Goal: Information Seeking & Learning: Learn about a topic

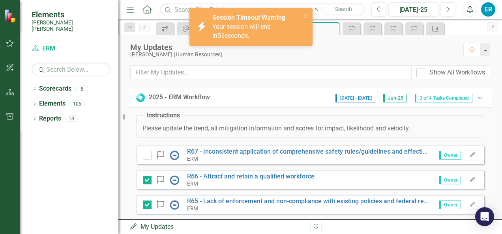
click at [244, 37] on div "Your session will end in 55 seconds." at bounding box center [255, 31] width 87 height 18
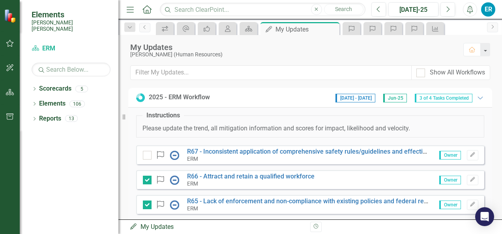
click at [493, 192] on div "2025 - ERM Workflow [DATE] - [DATE] Jun-25 3 of 4 Tasks Completed Expanded Inst…" at bounding box center [309, 154] width 383 height 132
click at [495, 181] on div "2025 - ERM Workflow [DATE] - [DATE] Jun-25 3 of 4 Tasks Completed Expanded Inst…" at bounding box center [309, 154] width 383 height 132
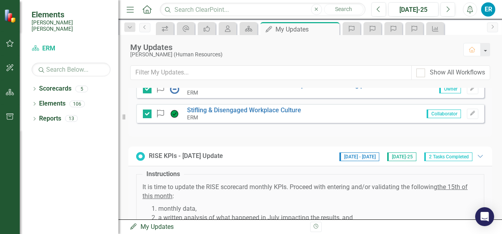
click at [312, 116] on div "Risk Stifling & Disengaged Workplace Culture ERM Collaborator Edit" at bounding box center [310, 113] width 348 height 19
click at [279, 111] on link "Stifling & Disengaged Workplace Culture" at bounding box center [244, 109] width 114 height 7
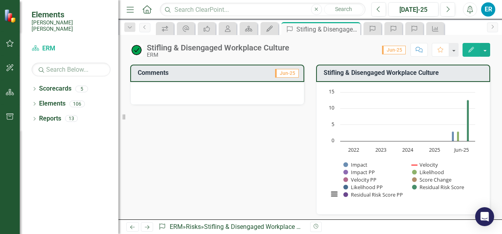
click at [495, 181] on div "Comments Jun-25 Stifling & Disengaged Workplace Culture Chart Combination chart…" at bounding box center [309, 201] width 383 height 292
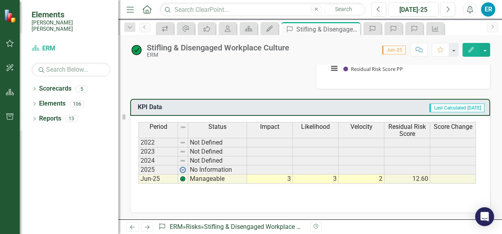
click at [495, 226] on div "Revision History" at bounding box center [494, 227] width 368 height 10
click at [144, 226] on icon "Next" at bounding box center [147, 227] width 7 height 5
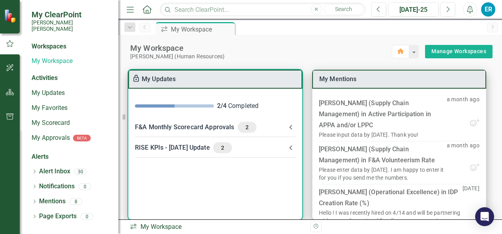
click at [182, 127] on div "F&A Monthly Scorecard Approvals 2" at bounding box center [210, 127] width 151 height 11
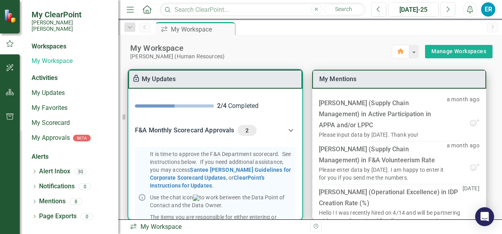
scroll to position [114, 0]
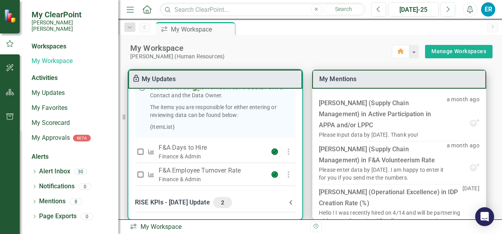
click at [184, 206] on div "RISE KPIs - [DATE] Update 2" at bounding box center [210, 202] width 151 height 11
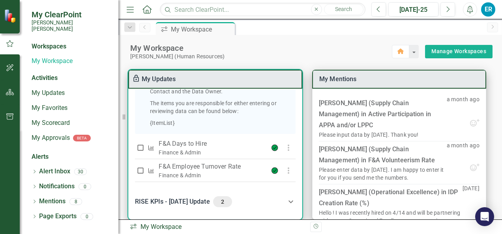
click at [298, 204] on Update-header "RISE KPIs - [DATE] Update 2" at bounding box center [215, 202] width 173 height 27
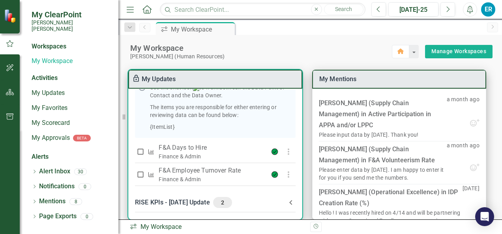
click at [185, 206] on div "RISE KPIs - [DATE] Update 2" at bounding box center [210, 202] width 151 height 11
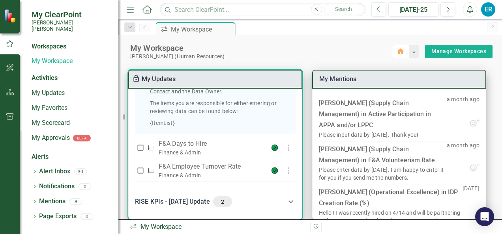
click at [185, 206] on div "RISE KPIs - [DATE] Update 2" at bounding box center [210, 201] width 151 height 11
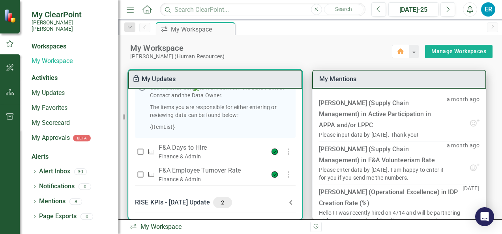
click at [156, 205] on div "RISE KPIs - [DATE] Update 2" at bounding box center [210, 202] width 151 height 11
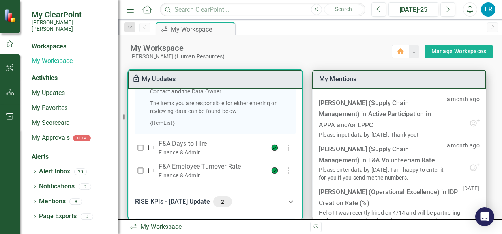
click at [299, 199] on Update-header "RISE KPIs - [DATE] Update 2" at bounding box center [215, 202] width 173 height 27
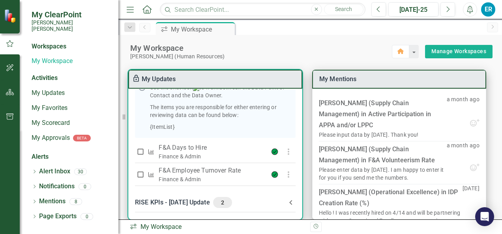
click at [286, 205] on icon at bounding box center [290, 202] width 9 height 9
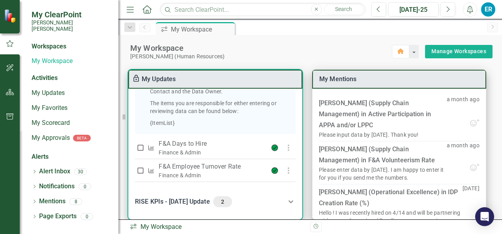
click at [216, 205] on span "2" at bounding box center [222, 201] width 13 height 7
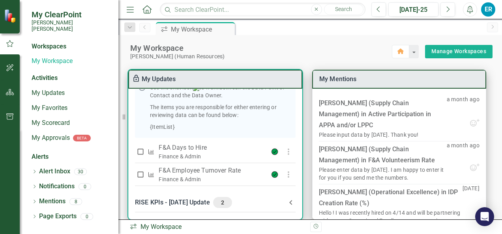
click at [297, 102] on div "It is time to approve the F&A Department scorecard. See instructions below. If …" at bounding box center [215, 113] width 173 height 159
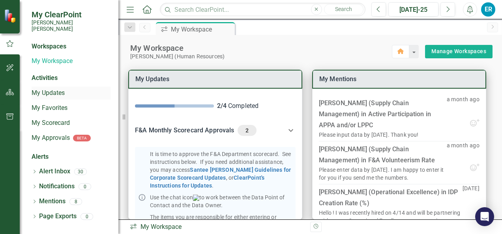
click at [44, 89] on link "My Updates" at bounding box center [71, 93] width 79 height 9
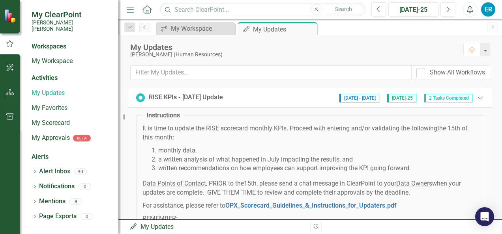
click at [495, 190] on div "RISE KPIs - [DATE] Update [DATE] - [DATE] [DATE]-25 2 Tasks Completed Expanded …" at bounding box center [309, 154] width 383 height 132
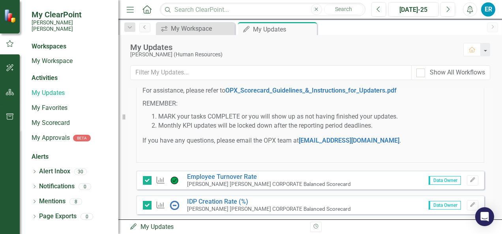
scroll to position [116, 0]
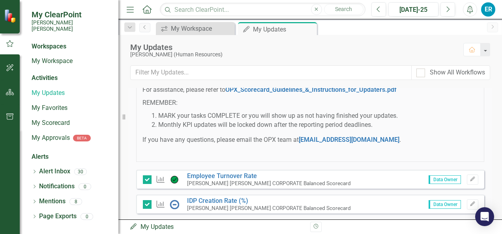
click at [204, 205] on div "[PERSON_NAME] [PERSON_NAME] CORPORATE Balanced Scorecard" at bounding box center [269, 208] width 164 height 7
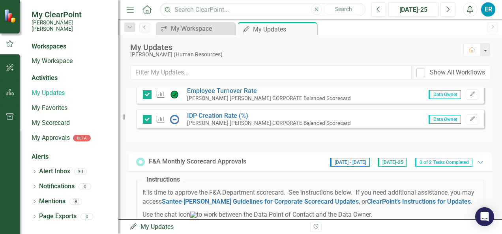
scroll to position [200, 0]
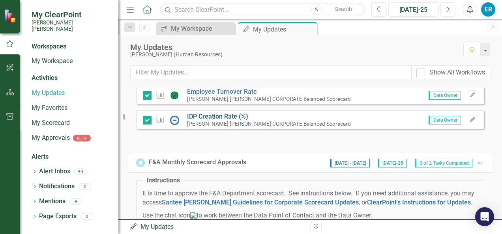
click at [201, 114] on link "IDP Creation Rate (%)" at bounding box center [217, 116] width 61 height 7
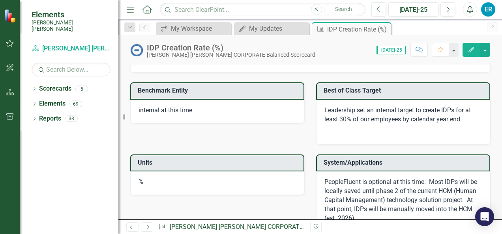
scroll to position [1058, 0]
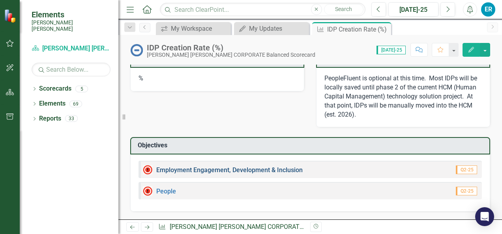
click at [261, 172] on link "Employment Engagement, Development & Inclusion" at bounding box center [229, 169] width 146 height 7
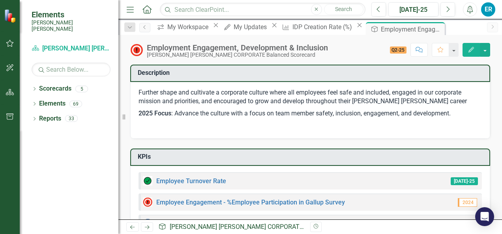
scroll to position [136, 0]
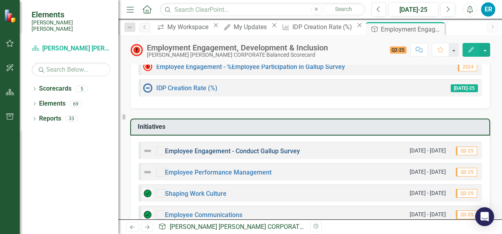
click at [245, 151] on link "Employee Engagement - Conduct Gallup Survey" at bounding box center [232, 151] width 135 height 7
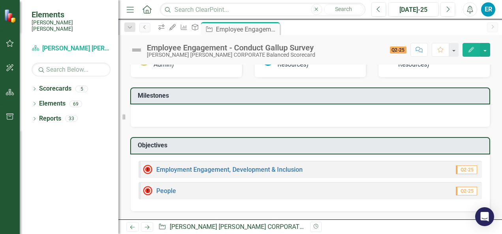
scroll to position [372, 0]
click at [240, 171] on link "Employment Engagement, Development & Inclusion" at bounding box center [229, 169] width 146 height 7
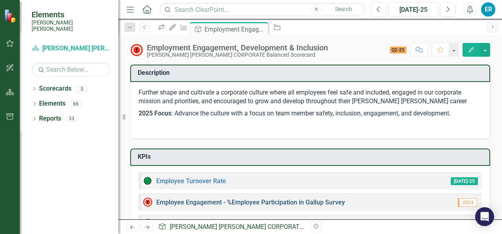
click at [249, 202] on link "Employee Engagement - %Employee Participation in Gallup Survey​" at bounding box center [250, 202] width 189 height 7
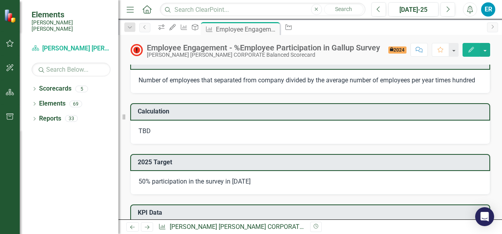
scroll to position [408, 0]
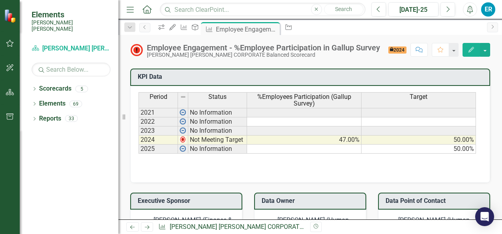
click at [495, 174] on div "Employee Engagement - %Participation Gallup Survey​ Chart Bar chart with 2 data…" at bounding box center [309, 67] width 383 height 840
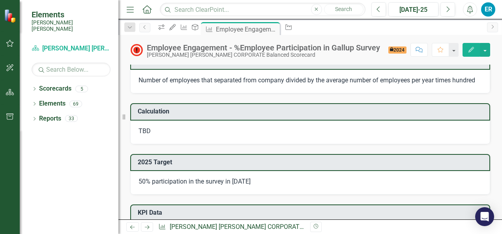
scroll to position [136, 0]
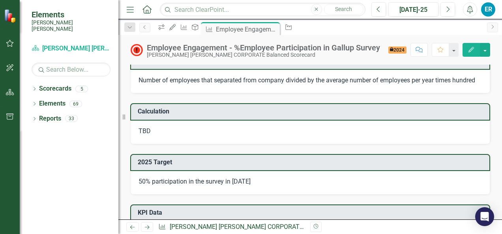
click at [168, 88] on div "Number of employees that separated from company divided by the average number o…" at bounding box center [310, 82] width 360 height 24
click at [138, 80] on div "Number of employees that separated from company divided by the average number o…" at bounding box center [310, 82] width 360 height 24
click at [428, 77] on span "Number of employees that separated from company divided by the average number o…" at bounding box center [306, 80] width 336 height 7
click at [172, 80] on span "Number of employees that separated from company divided by the average number o…" at bounding box center [306, 80] width 336 height 7
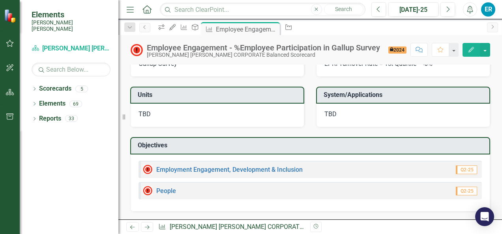
scroll to position [685, 0]
click at [159, 191] on link "People" at bounding box center [166, 190] width 20 height 7
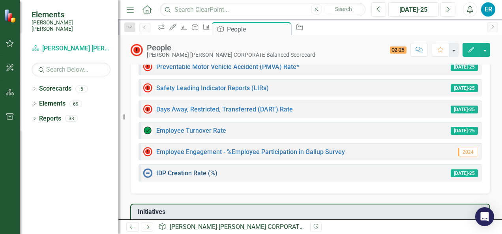
click at [190, 173] on link "IDP Creation Rate (%)" at bounding box center [186, 173] width 61 height 7
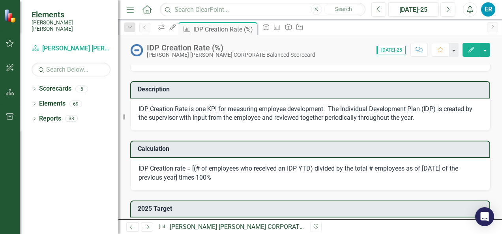
scroll to position [136, 0]
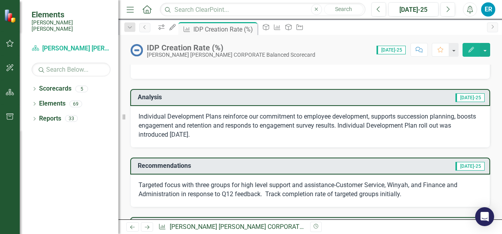
click at [500, 47] on div "IDP Creation Rate (%) [PERSON_NAME] [PERSON_NAME] CORPORATE Balanced Scorecard …" at bounding box center [309, 47] width 383 height 24
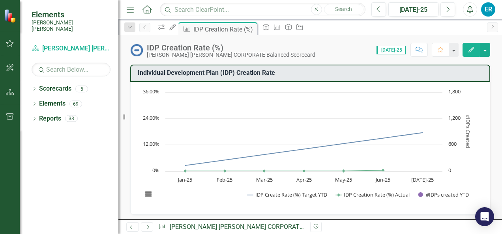
click at [132, 50] on img at bounding box center [136, 50] width 13 height 13
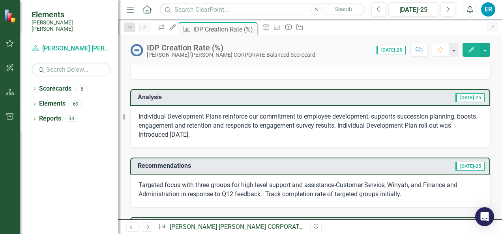
drag, startPoint x: 141, startPoint y: 117, endPoint x: 154, endPoint y: 118, distance: 12.7
click at [154, 118] on p "Individual Development Plans reinforce our commitment to employee development, …" at bounding box center [309, 125] width 343 height 27
click at [484, 53] on button "button" at bounding box center [485, 50] width 10 height 14
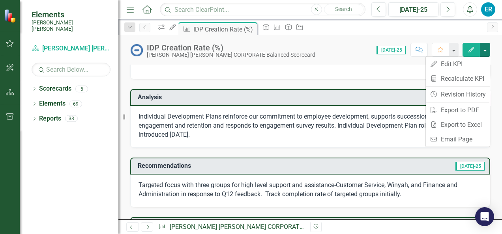
click at [356, 70] on rect "Interactive chart" at bounding box center [307, 12] width 338 height 118
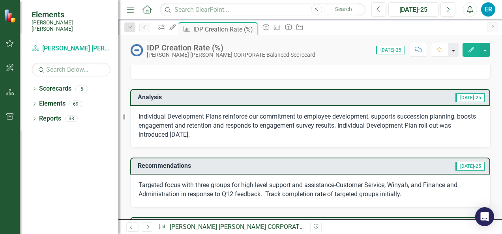
click at [454, 50] on button "button" at bounding box center [453, 50] width 10 height 14
click at [346, 144] on div "Individual Development Plans reinforce our commitment to employee development, …" at bounding box center [310, 127] width 360 height 42
click at [176, 30] on icon "My Updates" at bounding box center [172, 27] width 8 height 6
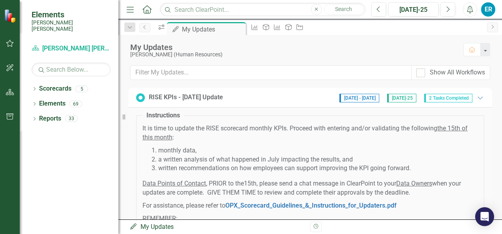
scroll to position [116, 0]
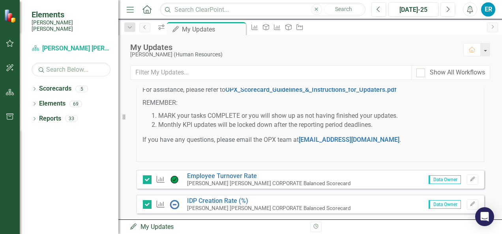
click at [174, 204] on img at bounding box center [174, 204] width 9 height 9
click at [210, 201] on link "IDP Creation Rate (%)" at bounding box center [217, 200] width 61 height 7
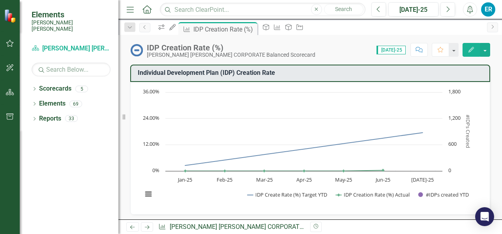
click at [493, 7] on div "ER" at bounding box center [488, 9] width 14 height 14
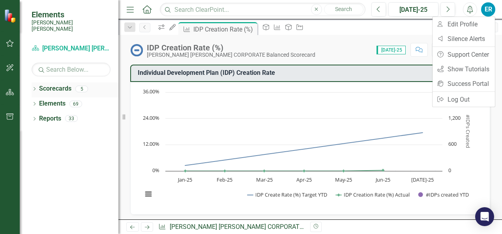
click at [55, 84] on link "Scorecards" at bounding box center [55, 88] width 32 height 9
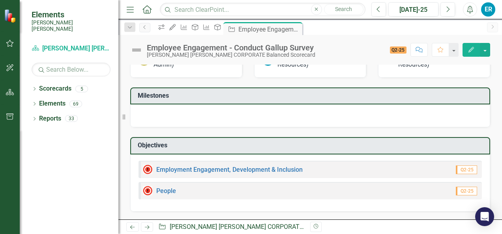
scroll to position [372, 0]
click at [165, 193] on link "People" at bounding box center [166, 190] width 20 height 7
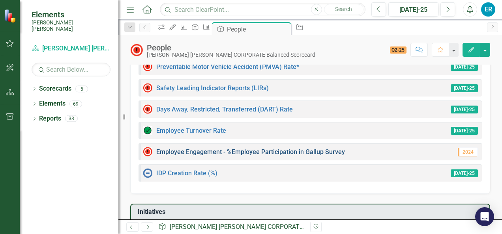
click at [341, 153] on link "Employee Engagement - %Employee Participation in Gallup Survey​" at bounding box center [250, 151] width 189 height 7
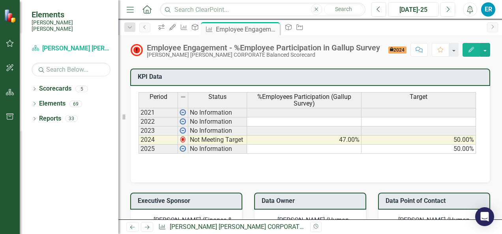
scroll to position [544, 0]
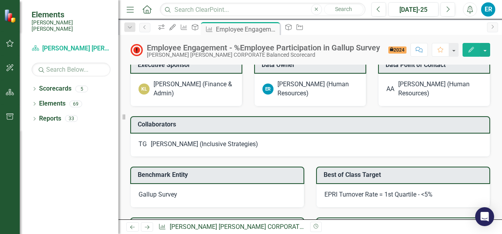
click at [43, 17] on span "Elements" at bounding box center [71, 14] width 79 height 9
click at [144, 9] on icon "Home" at bounding box center [147, 9] width 10 height 8
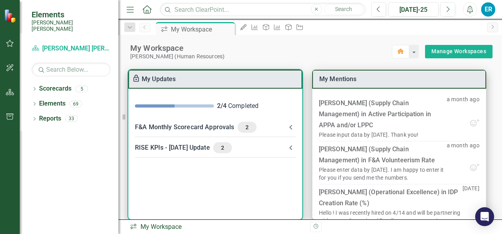
click at [179, 148] on div "RISE KPIs - [DATE] Update 2" at bounding box center [210, 147] width 151 height 11
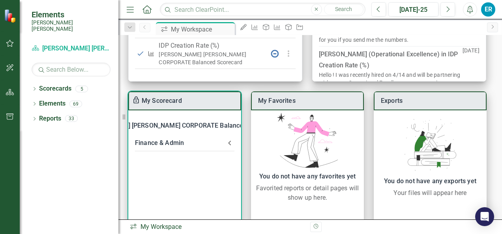
scroll to position [151, 0]
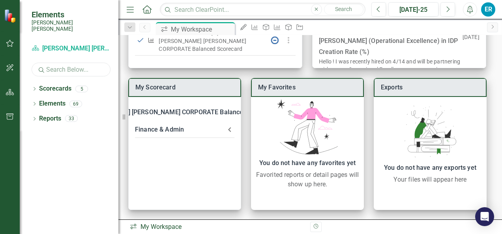
click at [57, 65] on input "text" at bounding box center [71, 70] width 79 height 14
click at [49, 44] on link "Scorecard Santee [PERSON_NAME] CORPORATE Balanced Scorecard" at bounding box center [71, 48] width 79 height 9
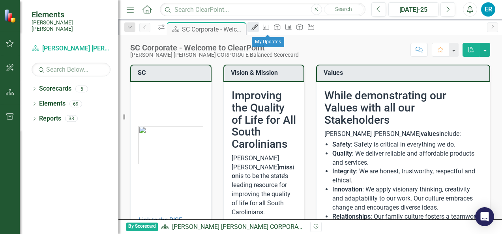
click at [258, 31] on link "My Updates" at bounding box center [252, 27] width 11 height 10
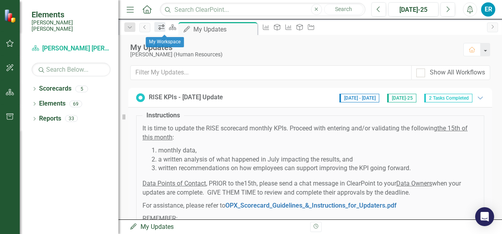
click at [161, 30] on icon "icon.workspace" at bounding box center [161, 27] width 8 height 6
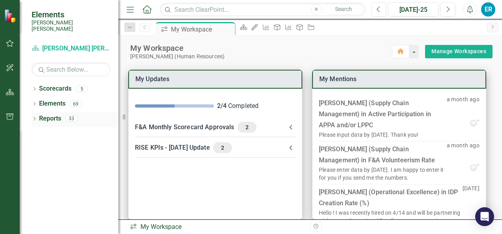
click at [66, 116] on div "33" at bounding box center [71, 119] width 13 height 7
click at [72, 44] on link "Scorecard Santee [PERSON_NAME] CORPORATE Balanced Scorecard" at bounding box center [71, 48] width 79 height 9
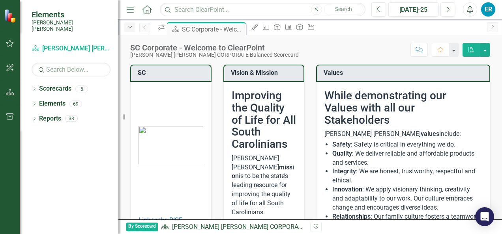
click at [129, 28] on icon "Dropdown" at bounding box center [129, 28] width 7 height 6
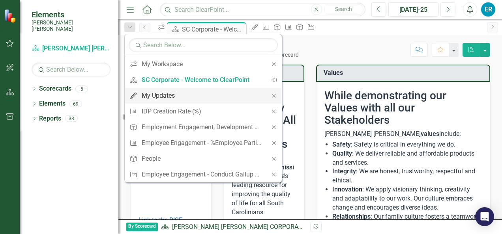
click at [147, 93] on div "My Updates" at bounding box center [202, 96] width 120 height 10
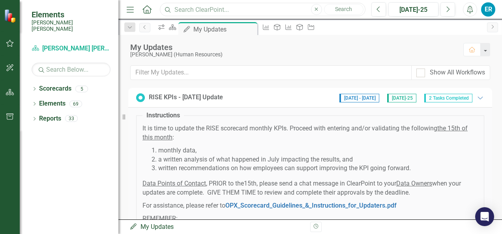
click at [192, 9] on input "text" at bounding box center [262, 10] width 205 height 14
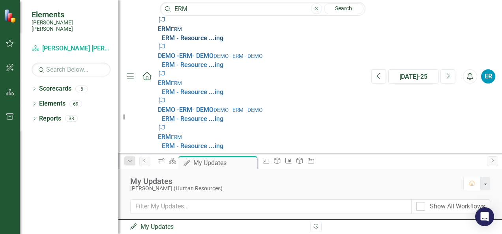
click at [158, 20] on link "Risk ERM ERM ERM - Resource ...ing" at bounding box center [260, 29] width 205 height 27
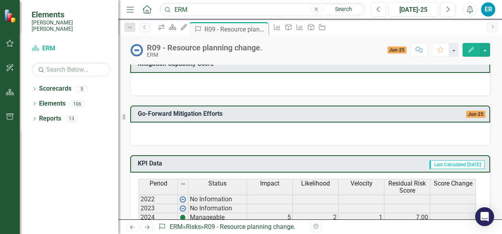
scroll to position [408, 0]
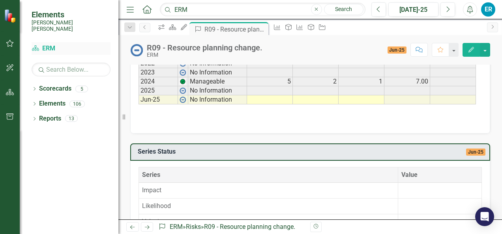
click at [46, 45] on link "Scorecard ERM" at bounding box center [71, 48] width 79 height 9
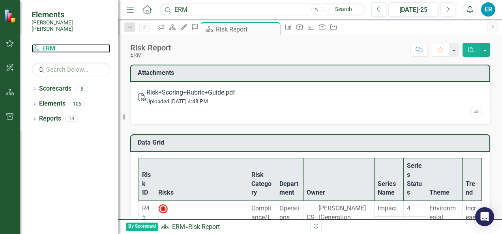
scroll to position [136, 0]
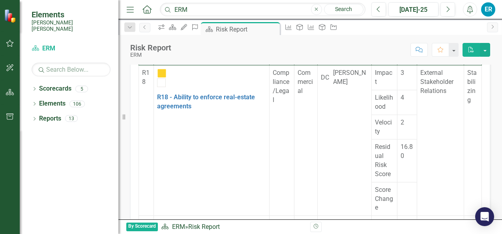
scroll to position [297, 0]
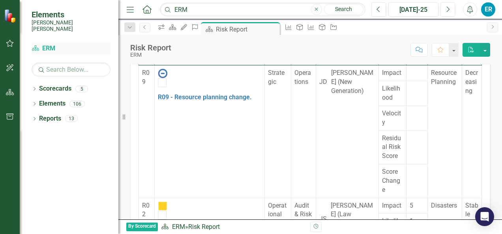
click at [48, 44] on link "Scorecard ERM" at bounding box center [71, 48] width 79 height 9
click at [163, 30] on icon at bounding box center [161, 27] width 6 height 6
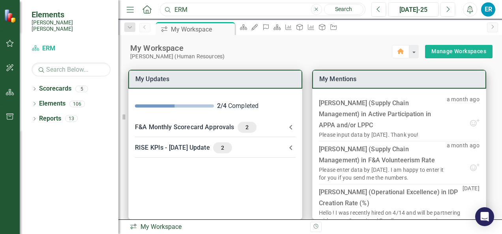
click at [179, 11] on input "ERM" at bounding box center [262, 10] width 205 height 14
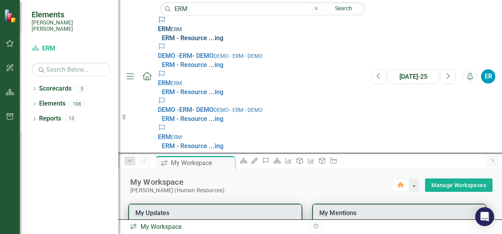
click at [176, 34] on link "Risk ERM ERM ERM - Resource ...ing" at bounding box center [260, 29] width 205 height 27
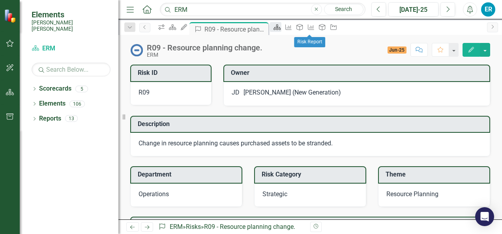
click at [281, 30] on icon "Scorecard" at bounding box center [277, 27] width 8 height 6
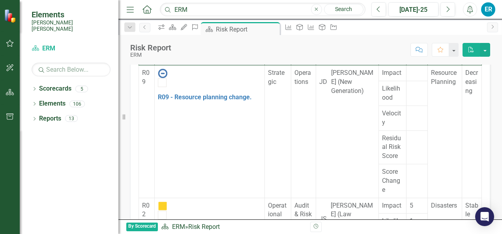
scroll to position [269, 0]
click at [193, 9] on input "ERM" at bounding box center [262, 10] width 205 height 14
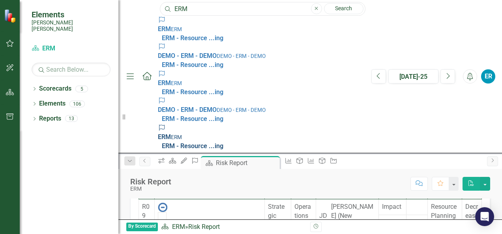
type input "ERM"
click at [158, 133] on strong "ERM" at bounding box center [164, 136] width 13 height 7
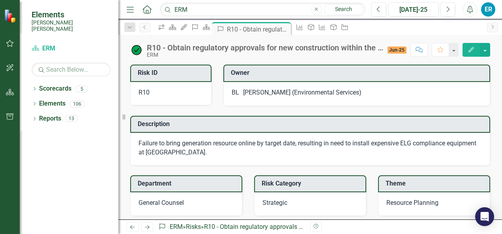
click at [488, 9] on div "ER" at bounding box center [488, 9] width 14 height 14
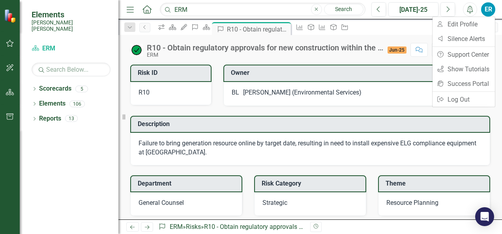
click at [65, 171] on div "Dropdown Scorecards 5 Dropdown Santee [PERSON_NAME] CORPORATE Balanced Scorecar…" at bounding box center [69, 158] width 99 height 152
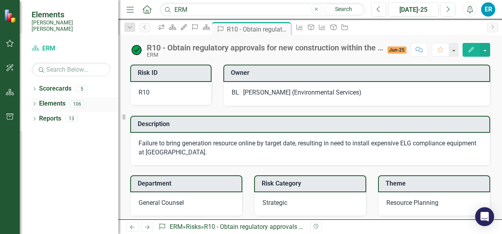
click at [76, 101] on div "106" at bounding box center [76, 104] width 15 height 7
drag, startPoint x: 76, startPoint y: 98, endPoint x: 113, endPoint y: 149, distance: 63.5
click at [113, 149] on div "Dropdown Scorecards 5 Dropdown Santee [PERSON_NAME] CORPORATE Balanced Scorecar…" at bounding box center [69, 158] width 99 height 152
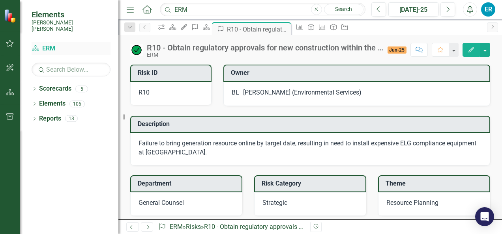
click at [35, 45] on icon at bounding box center [35, 48] width 7 height 6
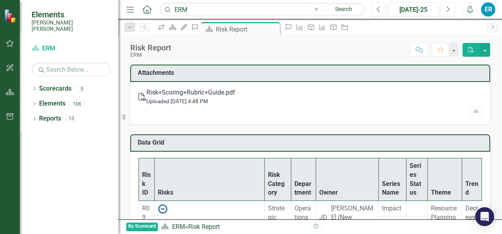
click at [449, 11] on icon "Next" at bounding box center [447, 9] width 4 height 7
click at [377, 7] on icon "Previous" at bounding box center [378, 9] width 4 height 7
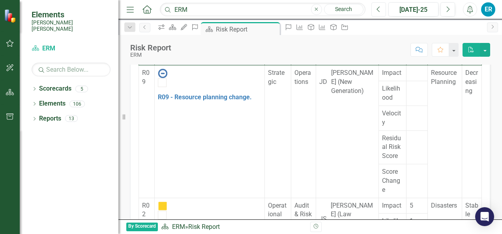
scroll to position [148, 0]
